Goal: Task Accomplishment & Management: Complete application form

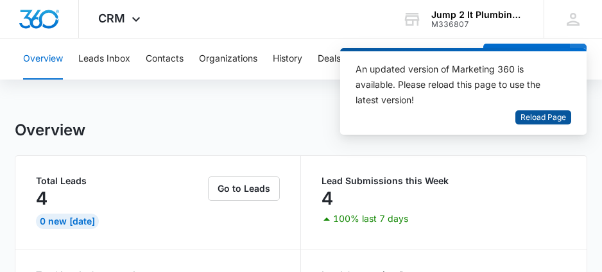
click at [542, 112] on span "Reload Page" at bounding box center [544, 118] width 46 height 12
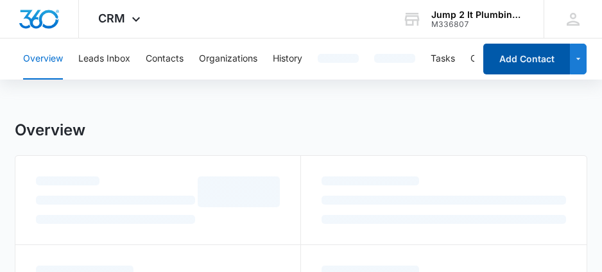
click at [523, 53] on button "Add Contact" at bounding box center [526, 59] width 87 height 31
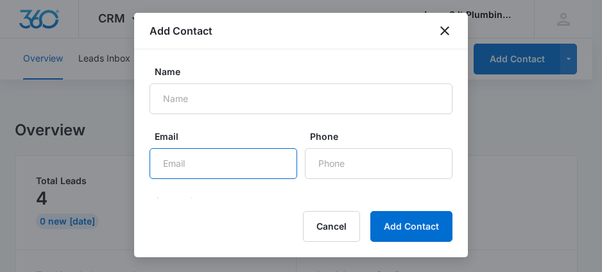
paste input "kitersworld@hotmail.com"
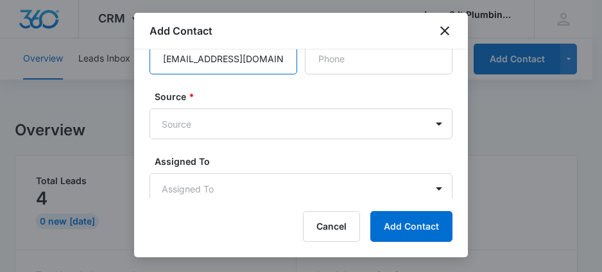
scroll to position [128, 0]
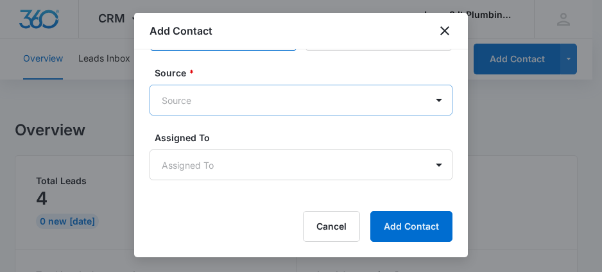
type input "kitersworld@hotmail.com"
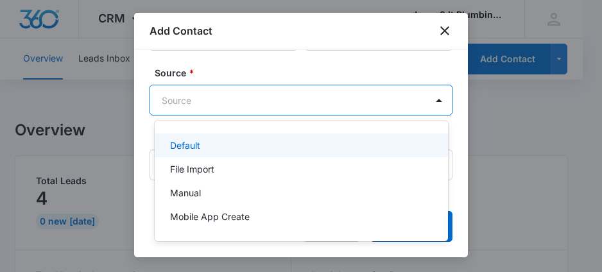
click at [251, 98] on body "CRM Apps Reputation Forms CRM Email Social Content Ads Intelligence Files Brand…" at bounding box center [301, 136] width 602 height 272
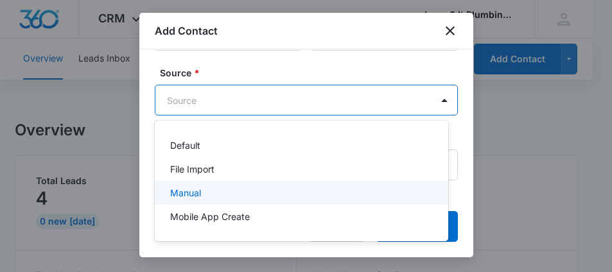
click at [224, 193] on div "Manual" at bounding box center [300, 192] width 260 height 13
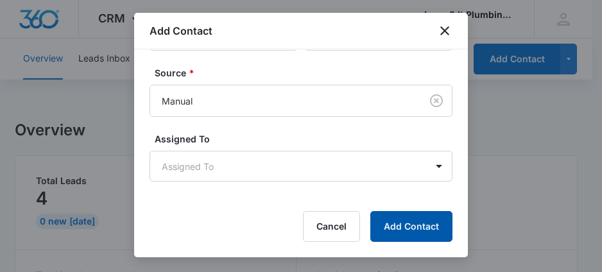
click at [401, 230] on button "Add Contact" at bounding box center [411, 226] width 82 height 31
